Goal: Task Accomplishment & Management: Manage account settings

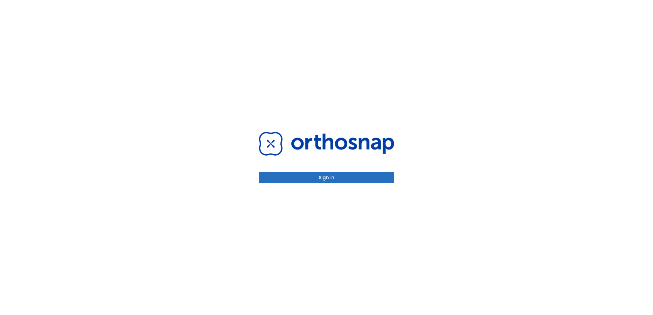
click at [356, 175] on button "Sign in" at bounding box center [326, 177] width 135 height 11
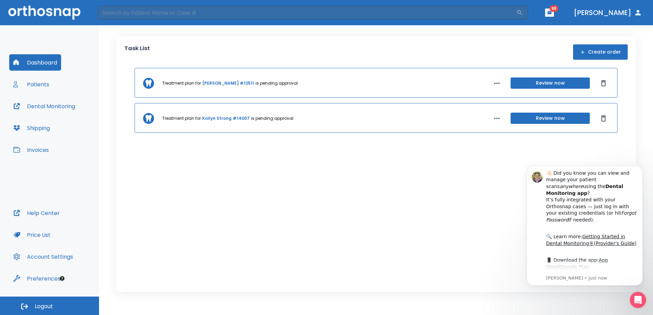
click at [579, 119] on button "Review now" at bounding box center [550, 118] width 79 height 11
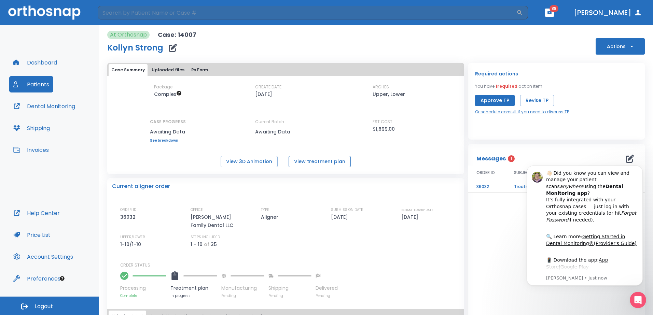
click at [321, 160] on button "View treatment plan" at bounding box center [320, 161] width 62 height 11
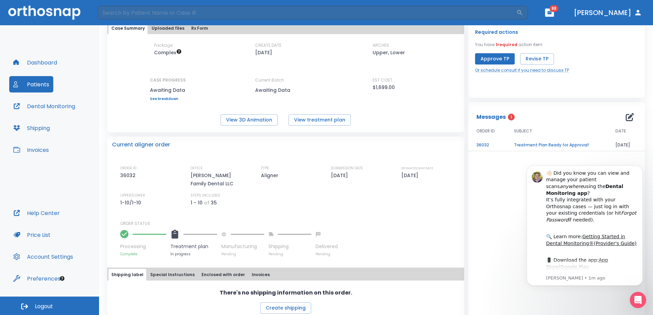
scroll to position [44, 0]
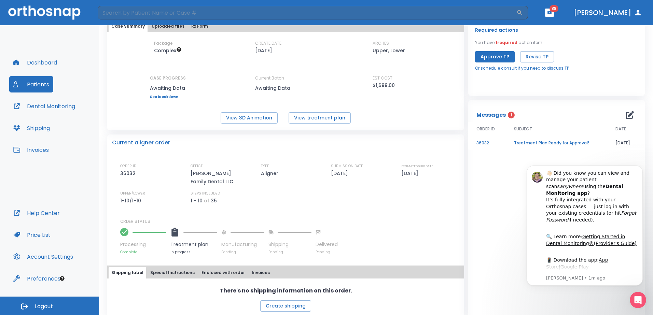
click at [578, 141] on td "Treatment Plan Ready for Approval!" at bounding box center [556, 143] width 101 height 12
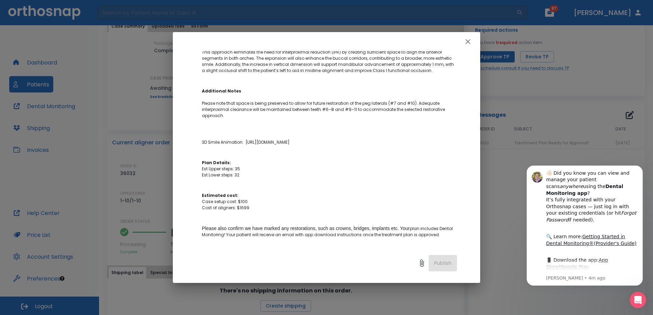
scroll to position [205, 0]
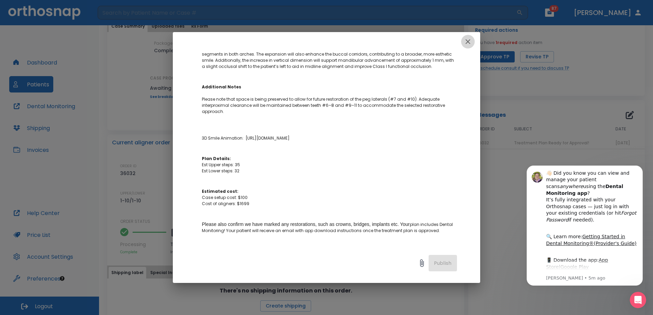
click at [469, 41] on icon "button" at bounding box center [468, 41] width 5 height 5
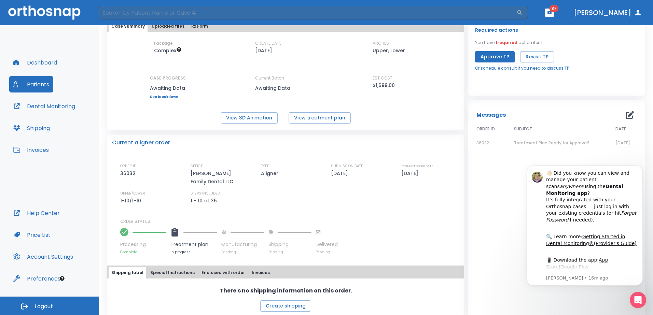
scroll to position [0, 0]
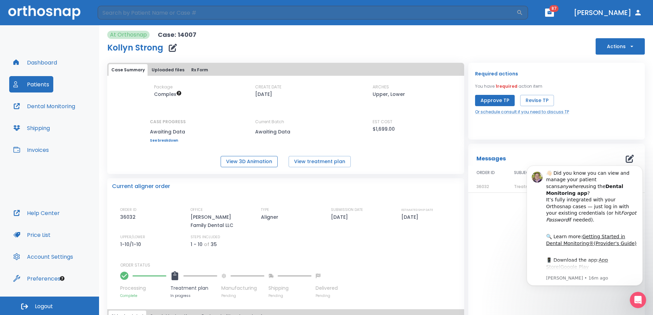
click at [257, 162] on button "View 3D Animation" at bounding box center [249, 161] width 57 height 11
click at [532, 100] on button "Revise TP" at bounding box center [537, 100] width 34 height 11
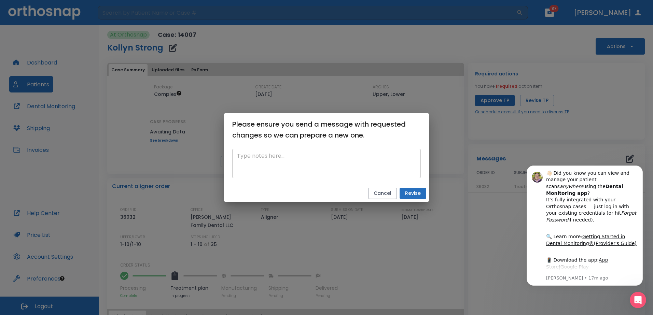
click at [301, 160] on textarea at bounding box center [326, 164] width 179 height 24
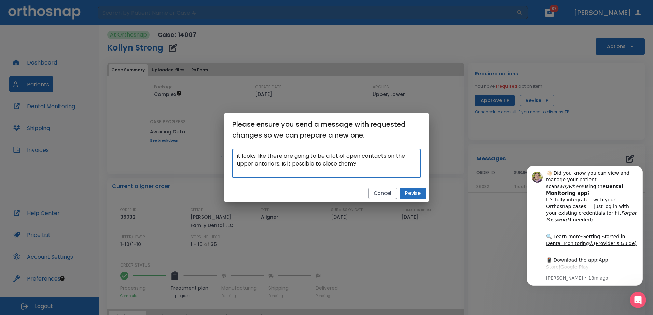
click at [373, 172] on textarea "it looks like there are going to be a lot of open contacts on the upper anterio…" at bounding box center [326, 164] width 179 height 24
type textarea "it looks like there are going to be a lot of open contacts on the upper anterio…"
click at [410, 193] on button "Revise" at bounding box center [413, 193] width 27 height 11
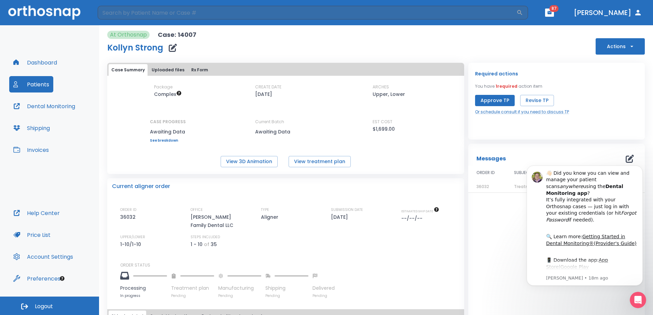
click at [39, 85] on button "Patients" at bounding box center [31, 84] width 44 height 16
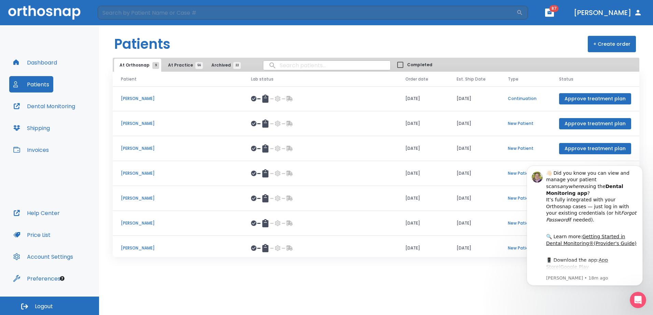
click at [44, 64] on button "Dashboard" at bounding box center [35, 62] width 52 height 16
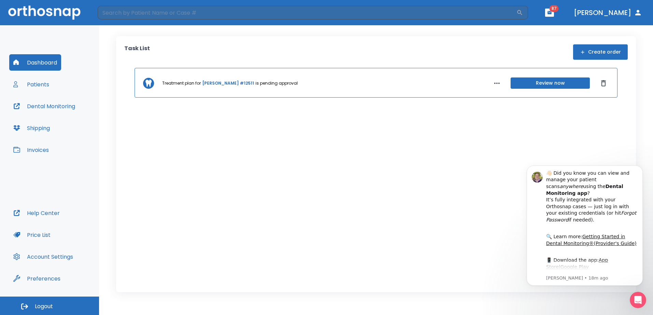
click at [548, 84] on button "Review now" at bounding box center [550, 83] width 79 height 11
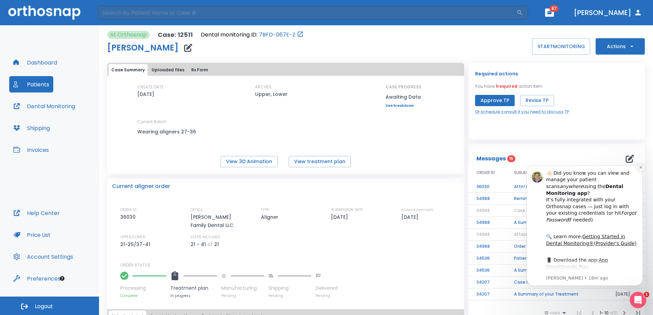
click at [638, 167] on button "Dismiss notification" at bounding box center [640, 167] width 9 height 9
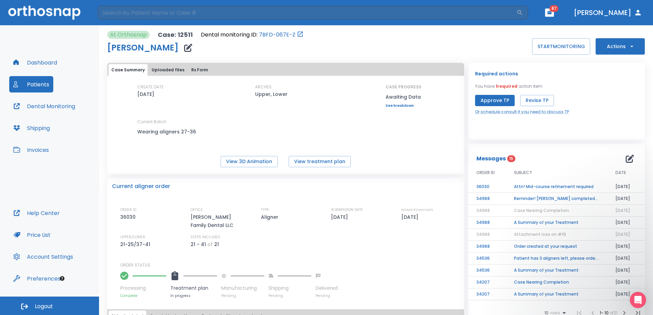
click at [563, 187] on td "Attn! Mid-course refinement required" at bounding box center [556, 187] width 101 height 12
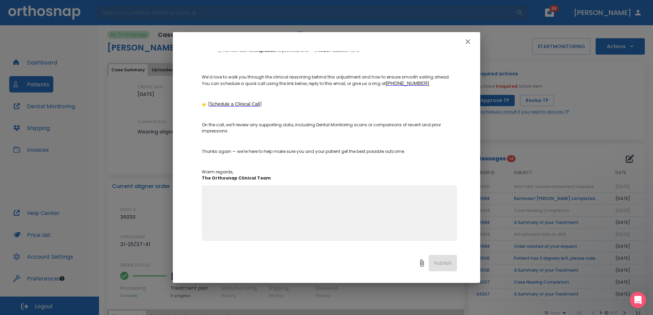
scroll to position [241, 0]
click at [468, 41] on icon "button" at bounding box center [468, 41] width 5 height 5
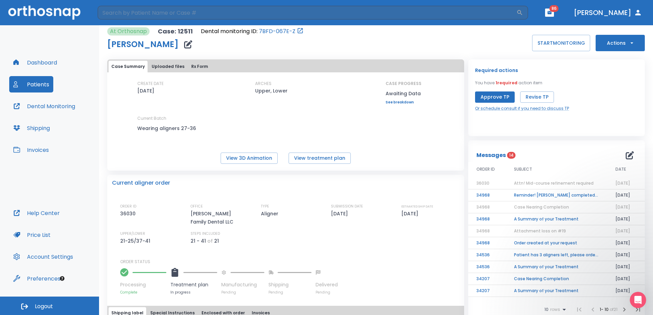
scroll to position [0, 0]
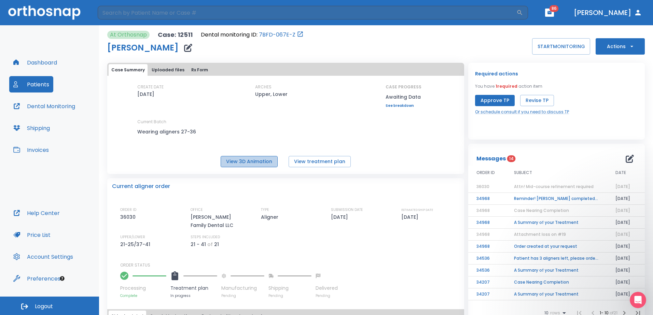
click at [257, 160] on button "View 3D Animation" at bounding box center [249, 161] width 57 height 11
click at [488, 100] on button "Approve TP" at bounding box center [495, 100] width 40 height 11
click at [495, 103] on div "Approve TP Revise TP" at bounding box center [522, 100] width 94 height 11
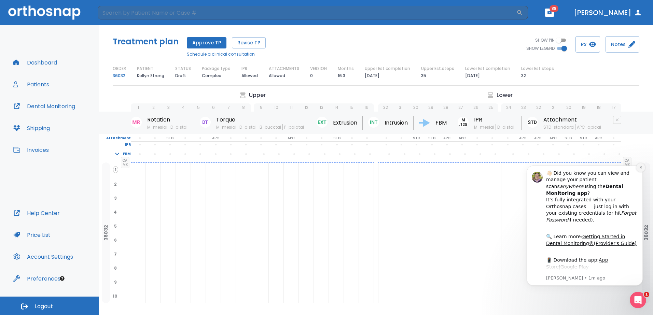
click at [641, 168] on icon "Dismiss notification" at bounding box center [640, 167] width 2 height 2
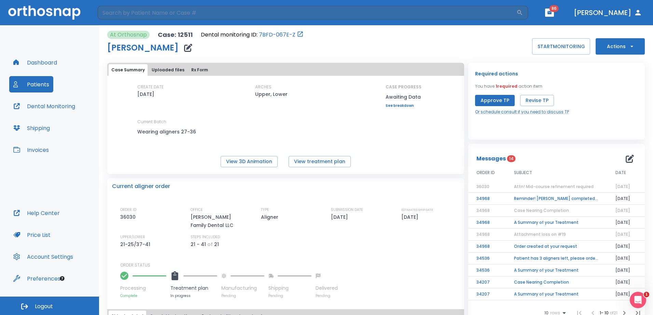
click at [491, 101] on button "Approve TP" at bounding box center [495, 100] width 40 height 11
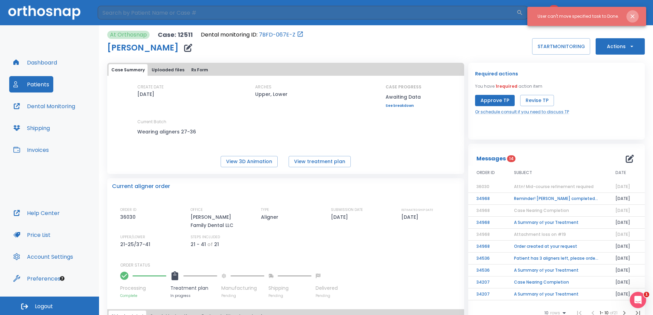
click at [634, 14] on icon "Close notification" at bounding box center [632, 16] width 7 height 7
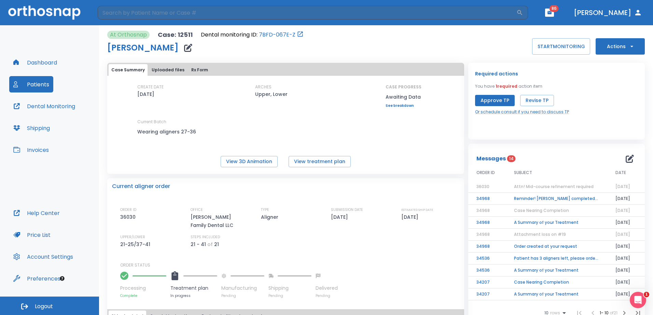
click at [497, 102] on button "Approve TP" at bounding box center [495, 100] width 40 height 11
click at [547, 185] on span "Attn! Mid-course refinement required" at bounding box center [554, 187] width 80 height 6
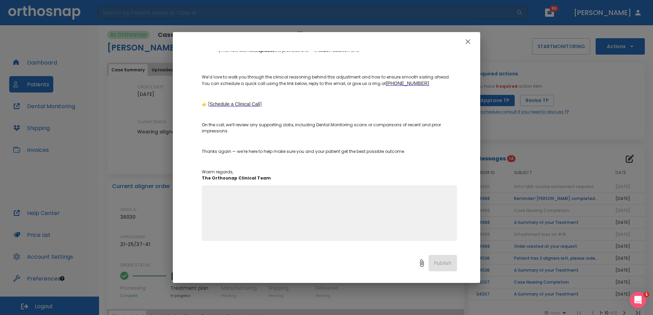
scroll to position [241, 0]
click at [302, 205] on textarea at bounding box center [329, 215] width 247 height 47
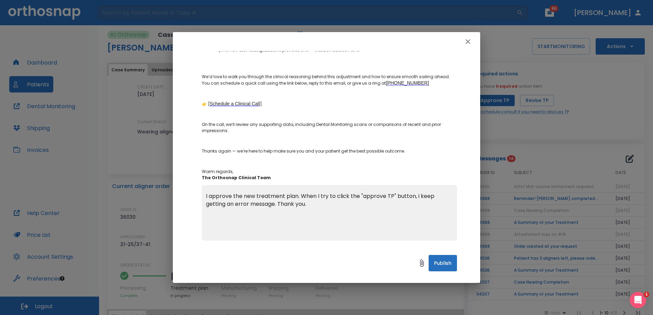
type textarea "I approve the new treatment plan. When I try to click the "approve TP" button, …"
click at [448, 260] on button "Publish" at bounding box center [443, 263] width 28 height 16
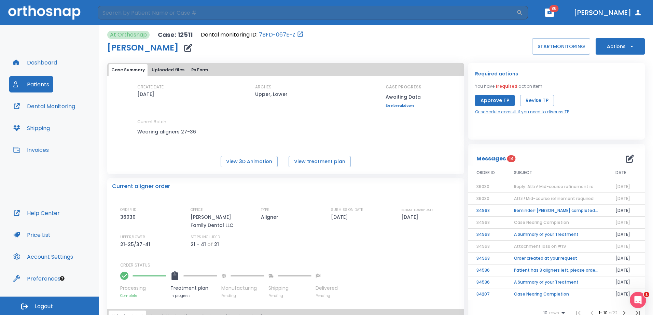
click at [504, 101] on button "Approve TP" at bounding box center [495, 100] width 40 height 11
click at [499, 98] on button "Approve TP" at bounding box center [495, 100] width 40 height 11
